Goal: Task Accomplishment & Management: Complete application form

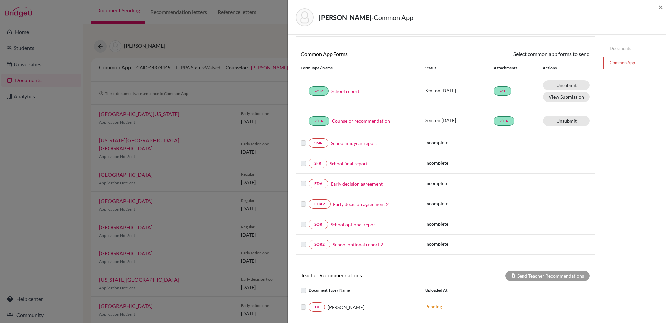
scroll to position [67, 0]
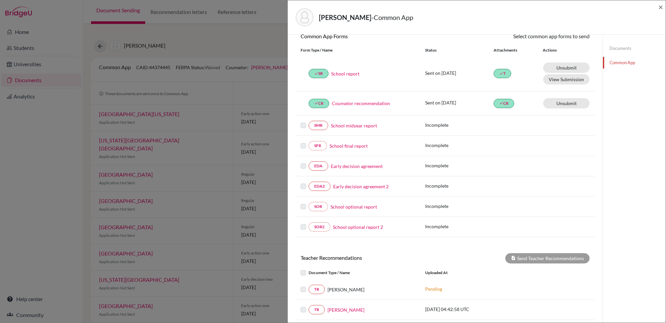
click at [302, 162] on label at bounding box center [303, 162] width 5 height 0
click at [354, 166] on link "Early decision agreement" at bounding box center [357, 165] width 52 height 7
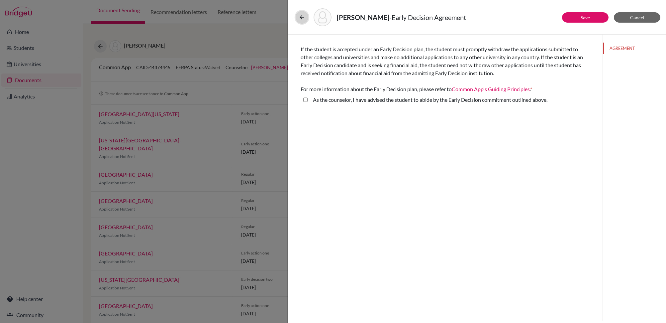
click at [297, 16] on button at bounding box center [302, 17] width 13 height 13
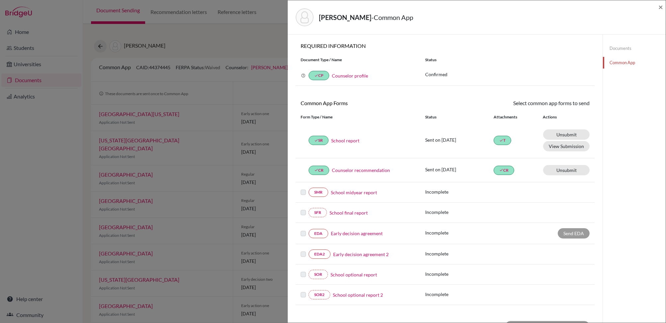
click at [350, 234] on link "Early decision agreement" at bounding box center [357, 233] width 52 height 7
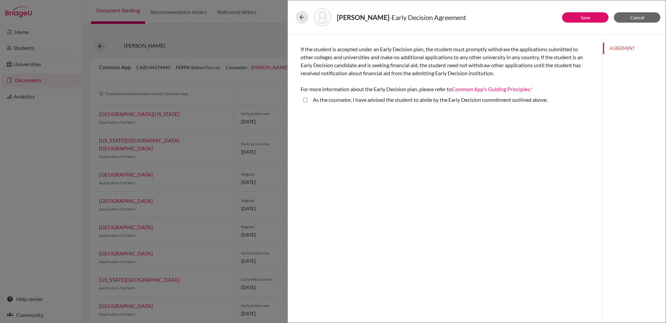
click at [307, 99] on above\ "As the counselor, I have advised the student to abide by the Early Decision com…" at bounding box center [305, 100] width 4 height 8
checkbox above\ "true"
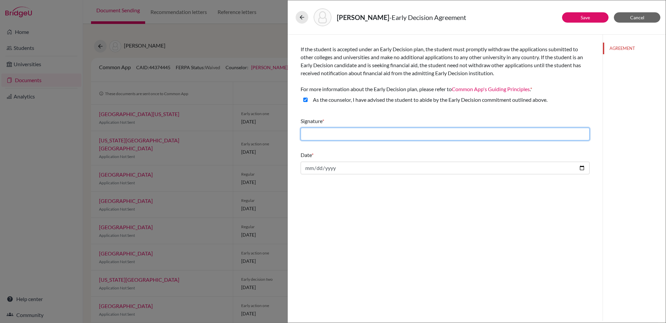
click at [429, 130] on input "text" at bounding box center [445, 134] width 289 height 13
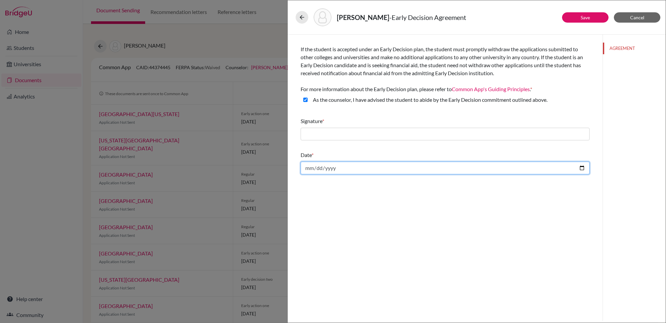
click at [358, 169] on input "date" at bounding box center [445, 167] width 289 height 13
type input "[DATE]"
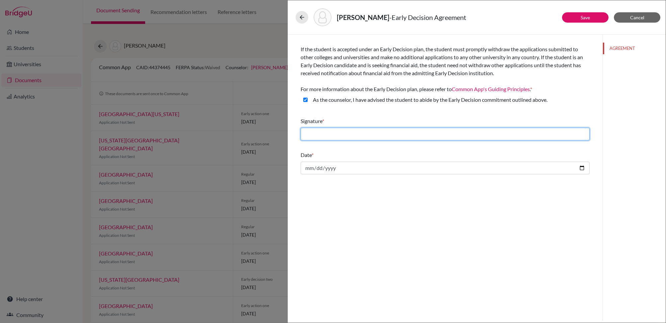
click at [324, 132] on input "text" at bounding box center [445, 134] width 289 height 13
type input "[PERSON_NAME]"
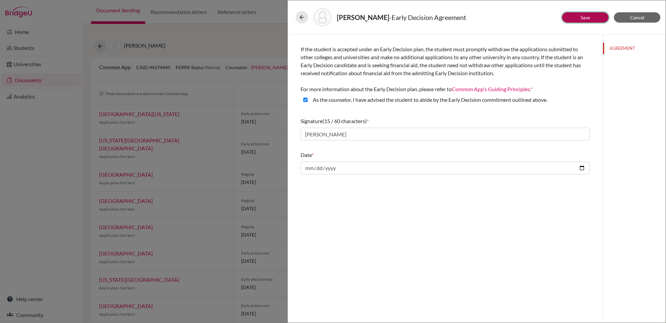
click at [586, 20] on link "Save" at bounding box center [585, 18] width 9 height 6
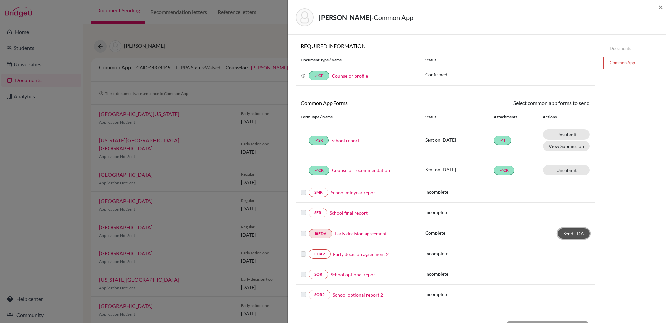
click at [565, 231] on span "Send EDA" at bounding box center [573, 233] width 21 height 6
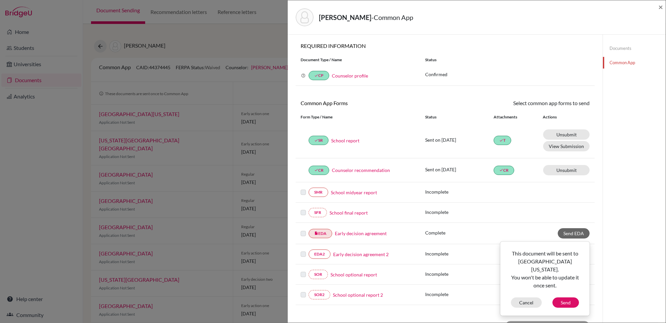
click at [509, 228] on div "insert_drive_file EDA Early decision agreement Complete Send EDA This document …" at bounding box center [445, 233] width 299 height 21
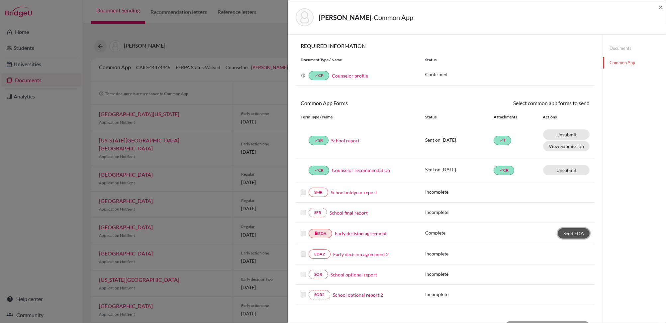
click at [573, 233] on span "Send EDA" at bounding box center [573, 233] width 21 height 6
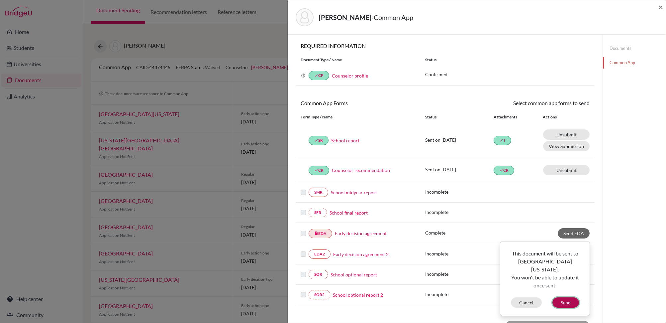
drag, startPoint x: 567, startPoint y: 295, endPoint x: 562, endPoint y: 294, distance: 5.4
click at [566, 297] on button "Send" at bounding box center [565, 302] width 27 height 10
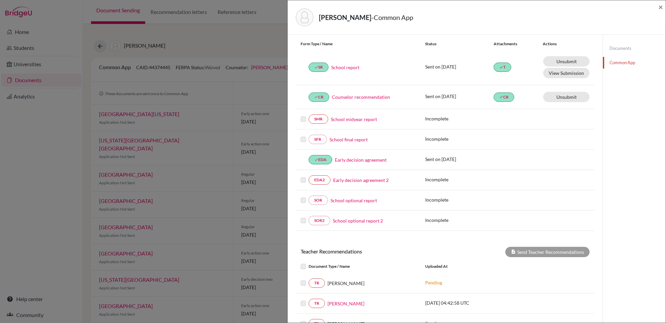
scroll to position [75, 0]
